Goal: Task Accomplishment & Management: Manage account settings

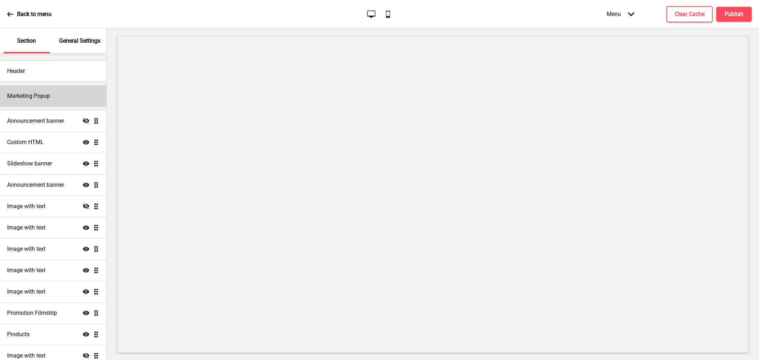
click at [64, 96] on div "Marketing Popup" at bounding box center [53, 95] width 106 height 21
select select "daily"
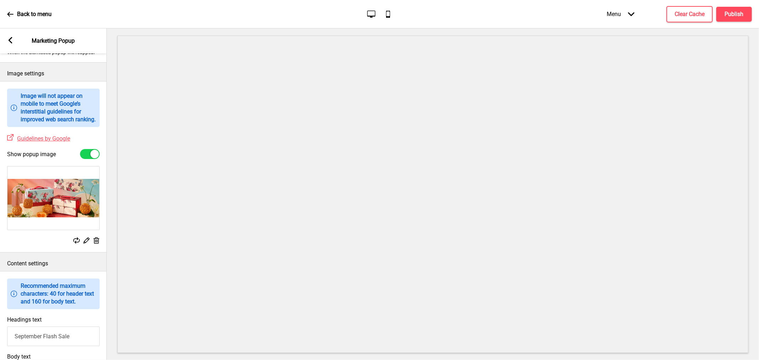
scroll to position [158, 0]
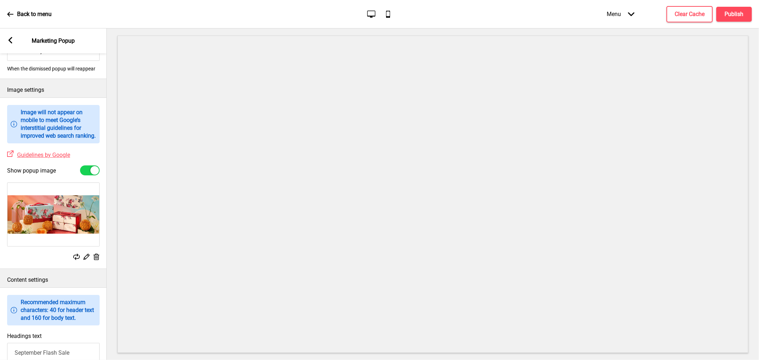
click at [89, 175] on div at bounding box center [90, 170] width 20 height 10
checkbox input "false"
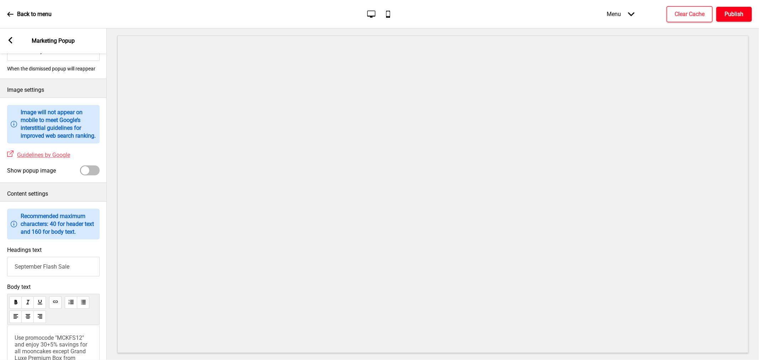
click at [723, 12] on button "Publish" at bounding box center [734, 14] width 36 height 15
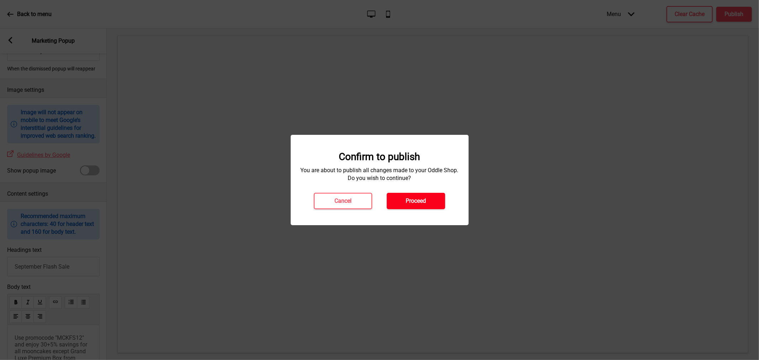
click at [436, 201] on button "Proceed" at bounding box center [416, 201] width 58 height 16
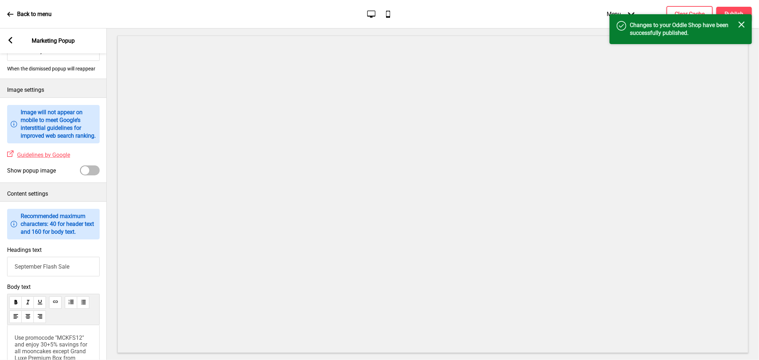
click at [745, 26] on div "Success Changes to your Oddle Shop have been successfully published. Close" at bounding box center [680, 29] width 142 height 30
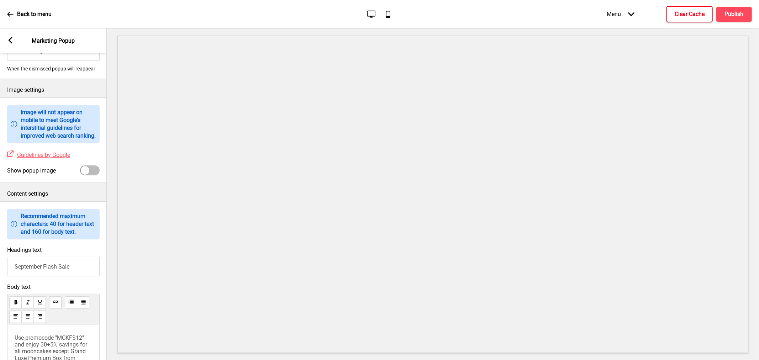
click at [681, 15] on h4 "Clear Cache" at bounding box center [689, 14] width 30 height 8
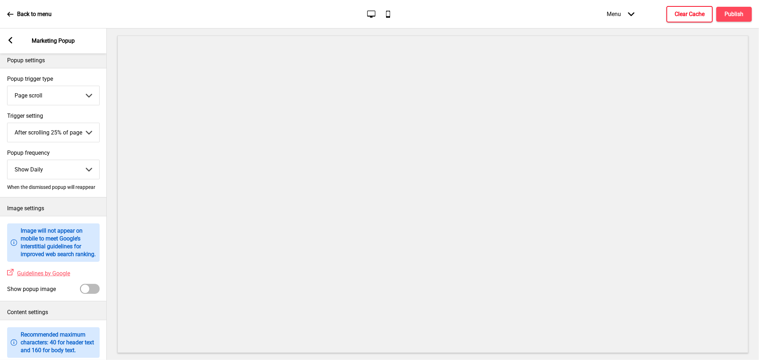
scroll to position [0, 0]
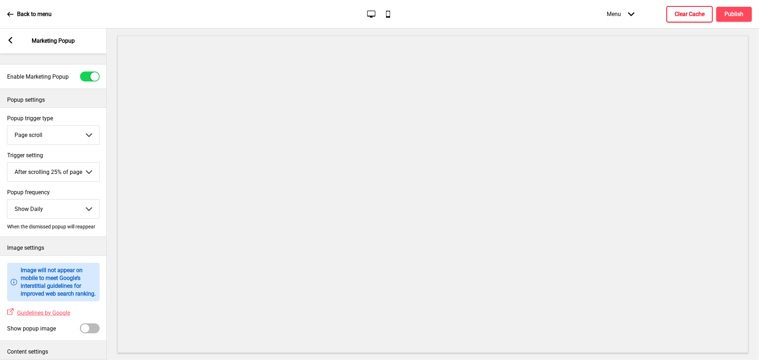
click at [95, 74] on div at bounding box center [94, 76] width 9 height 9
checkbox input "false"
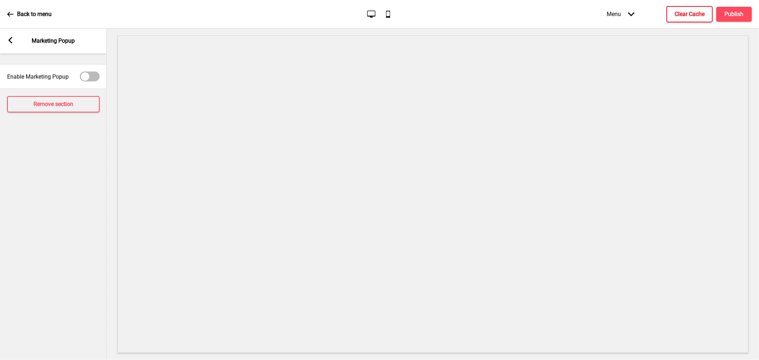
click at [14, 37] on div "Arrow left Marketing Popup" at bounding box center [53, 40] width 107 height 25
click at [734, 20] on button "Publish" at bounding box center [734, 14] width 36 height 15
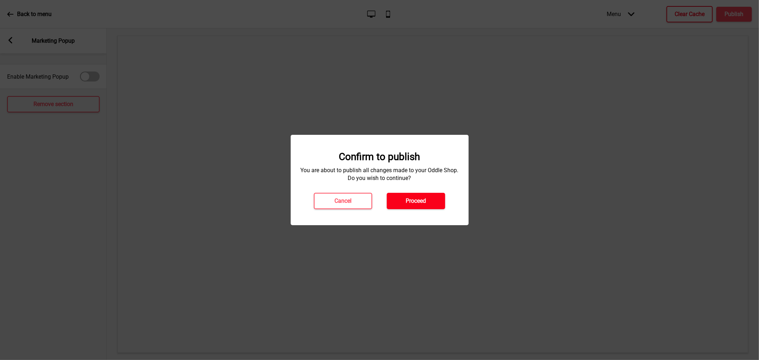
click at [429, 198] on button "Proceed" at bounding box center [416, 201] width 58 height 16
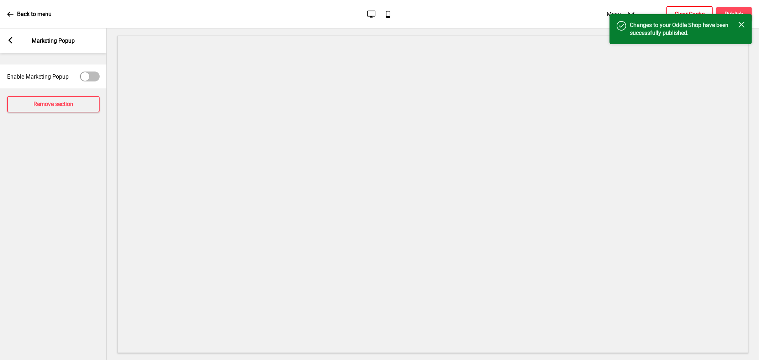
click at [685, 12] on h4 "Clear Cache" at bounding box center [689, 14] width 30 height 8
